Goal: Task Accomplishment & Management: Manage account settings

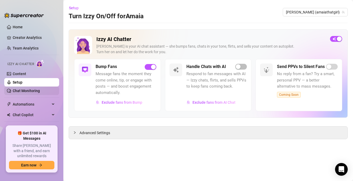
scroll to position [16, 0]
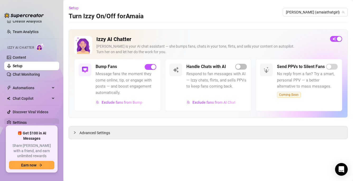
click at [24, 121] on link "Settings" at bounding box center [20, 122] width 14 height 4
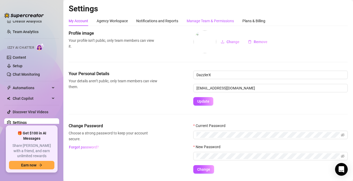
click at [201, 21] on div "Manage Team & Permissions" at bounding box center [210, 21] width 47 height 6
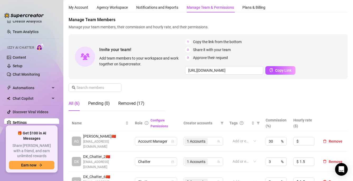
click at [190, 90] on div "Manage Team Members Manage your team members, their commission and hourly rate,…" at bounding box center [208, 66] width 279 height 98
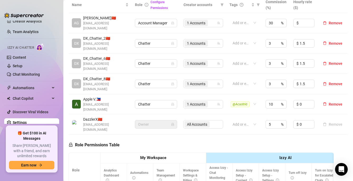
scroll to position [233, 0]
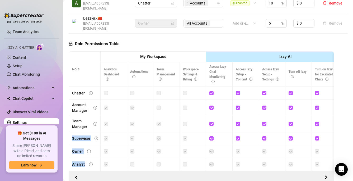
drag, startPoint x: 139, startPoint y: 159, endPoint x: 169, endPoint y: 95, distance: 70.1
click at [161, 173] on div at bounding box center [201, 177] width 259 height 8
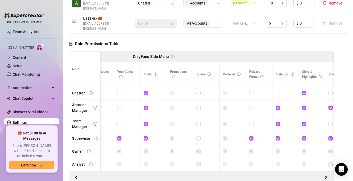
click at [165, 173] on div at bounding box center [201, 177] width 259 height 8
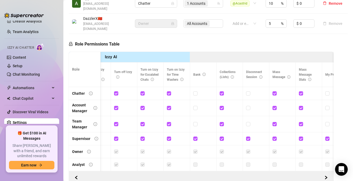
click at [85, 52] on th "Role" at bounding box center [85, 69] width 32 height 35
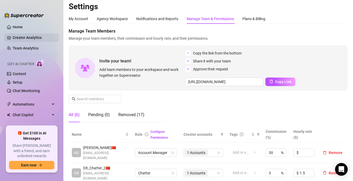
click at [23, 38] on link "Creator Analytics" at bounding box center [34, 37] width 42 height 8
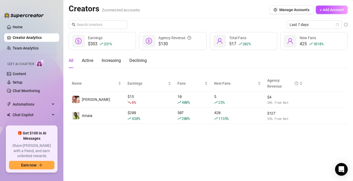
click at [160, 130] on main "Creators 2 connected accounts Manage Accounts + Add Account Last 7 days $303 33…" at bounding box center [208, 90] width 290 height 181
click at [193, 62] on div "All Active Increasing Declining" at bounding box center [208, 60] width 279 height 15
click at [316, 27] on span "Last 7 days" at bounding box center [314, 25] width 49 height 8
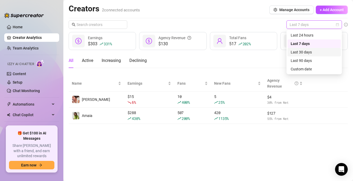
click at [303, 50] on div "Last 30 days" at bounding box center [314, 52] width 47 height 6
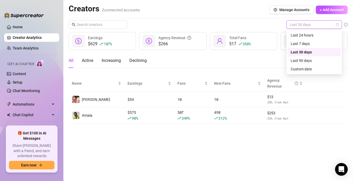
click at [312, 28] on span "Last 30 days" at bounding box center [314, 25] width 49 height 8
click at [304, 68] on div "Custom date" at bounding box center [314, 69] width 47 height 6
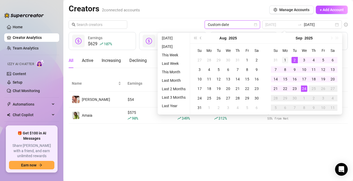
type input "[DATE]"
click at [284, 60] on div "1" at bounding box center [285, 60] width 6 height 6
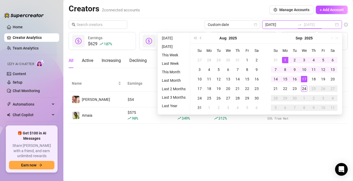
type input "[DATE]"
click at [304, 87] on div "24" at bounding box center [304, 88] width 6 height 6
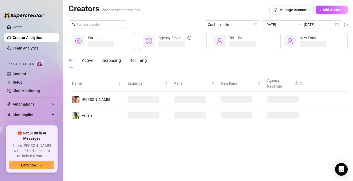
click at [253, 149] on main "Creators 2 connected accounts Manage Accounts + Add Account Custom date [DATE] …" at bounding box center [208, 90] width 290 height 181
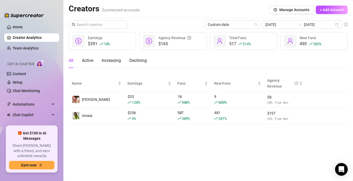
click at [213, 62] on div "All Active Increasing Declining" at bounding box center [208, 60] width 279 height 15
click at [34, 49] on link "Team Analytics" at bounding box center [26, 48] width 26 height 4
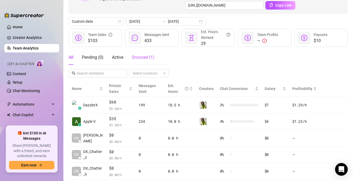
click at [141, 56] on span "Snoozed ( 1 )" at bounding box center [143, 57] width 23 height 5
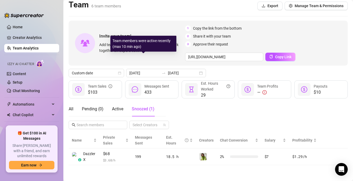
scroll to position [4, 0]
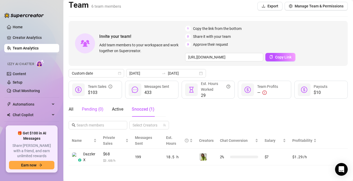
click at [93, 110] on div "Pending ( 0 )" at bounding box center [93, 109] width 22 height 6
